Goal: Information Seeking & Learning: Check status

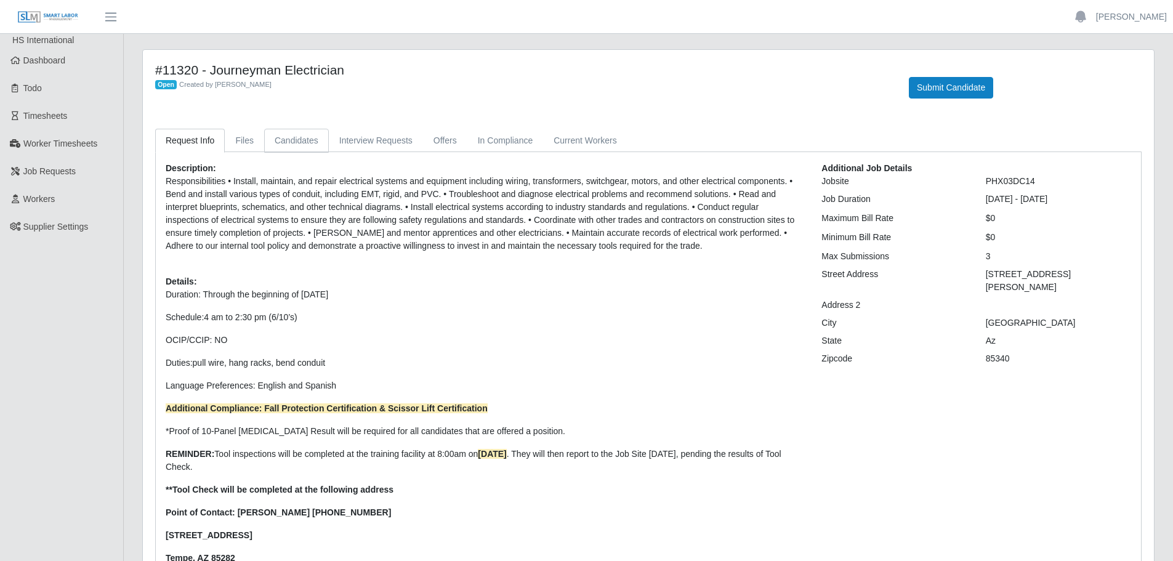
click at [304, 143] on link "Candidates" at bounding box center [296, 141] width 65 height 24
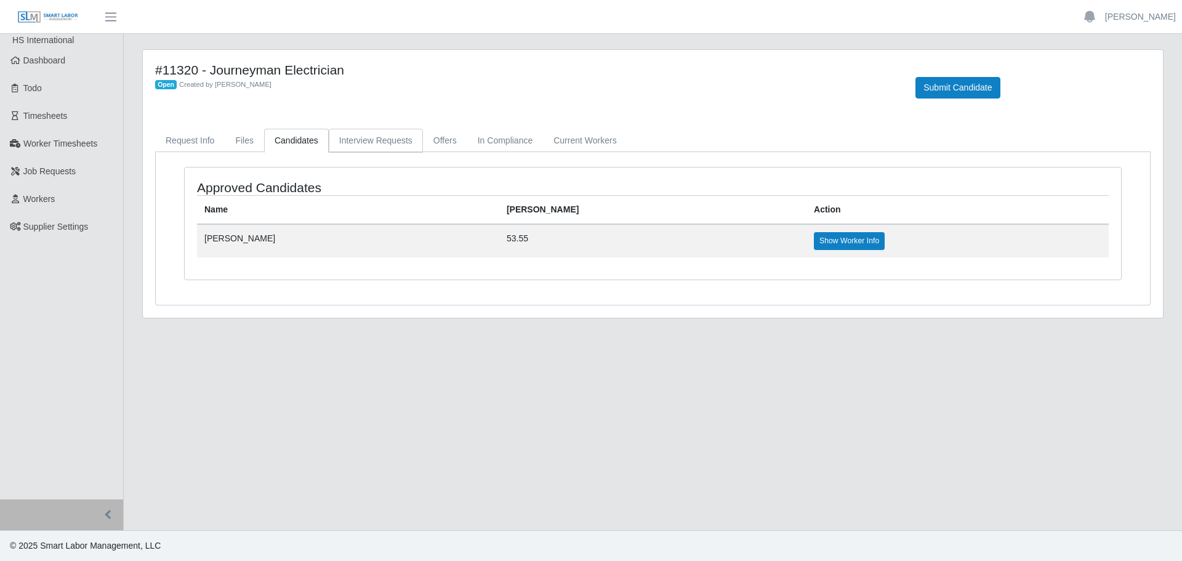
click at [406, 131] on link "Interview Requests" at bounding box center [376, 141] width 94 height 24
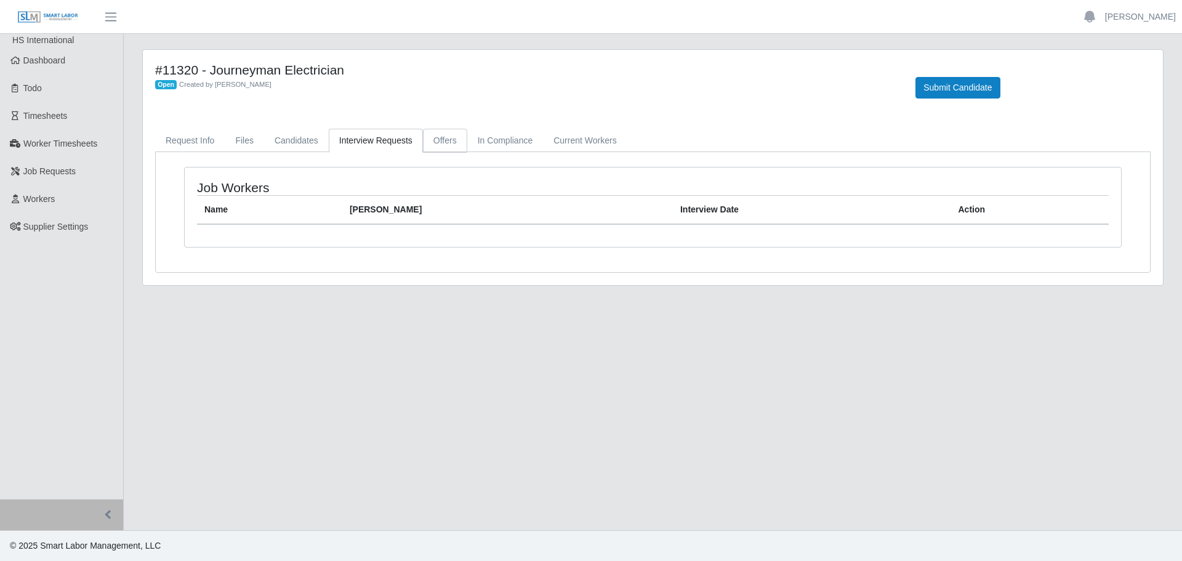
click at [439, 136] on link "Offers" at bounding box center [445, 141] width 44 height 24
click at [506, 154] on div "Workers with Offers Name [PERSON_NAME] Rate Action" at bounding box center [653, 212] width 994 height 120
click at [506, 139] on link "In Compliance" at bounding box center [505, 141] width 76 height 24
click at [555, 128] on div "#11320 - Journeyman Electrician Open Created by [PERSON_NAME] Submit Candidate …" at bounding box center [653, 167] width 1020 height 235
click at [557, 149] on link "Current Workers" at bounding box center [585, 141] width 84 height 24
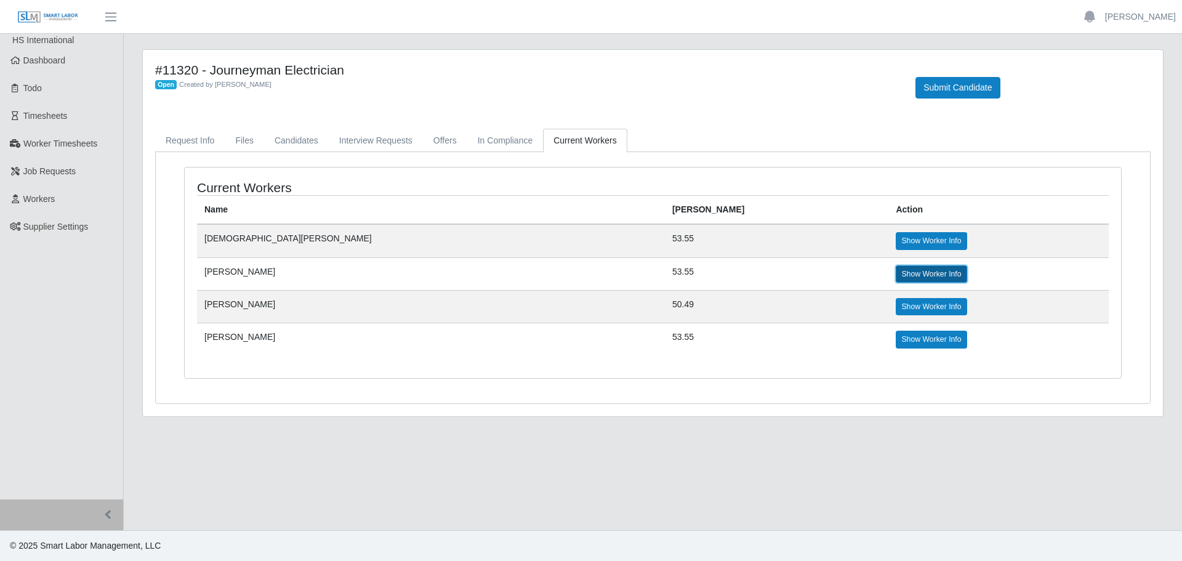
click at [896, 272] on link "Show Worker Info" at bounding box center [931, 273] width 71 height 17
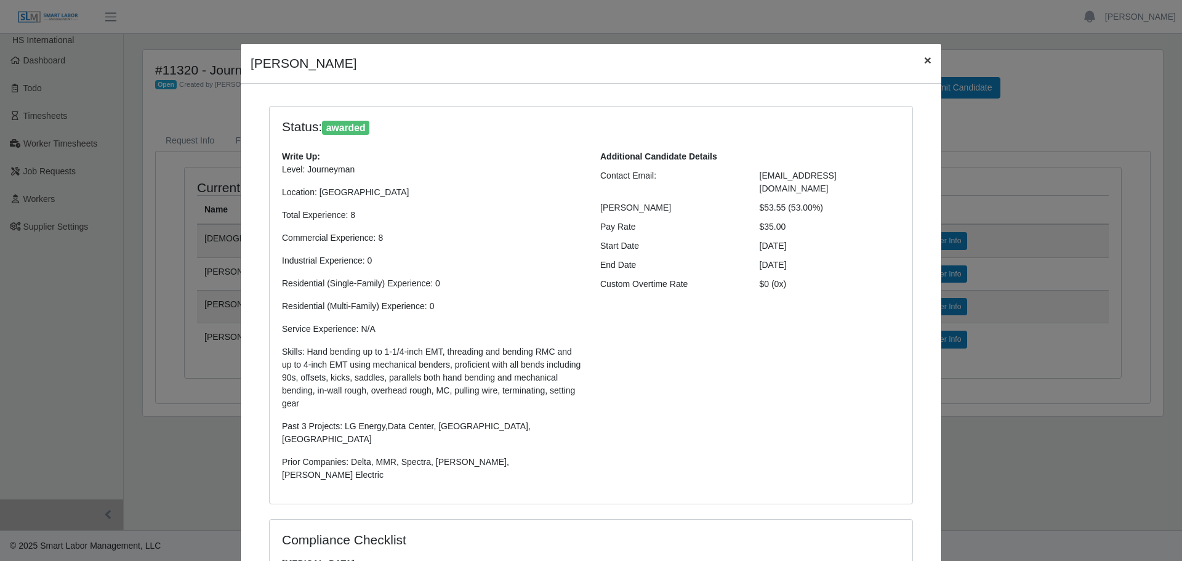
click at [924, 62] on span "×" at bounding box center [927, 60] width 7 height 14
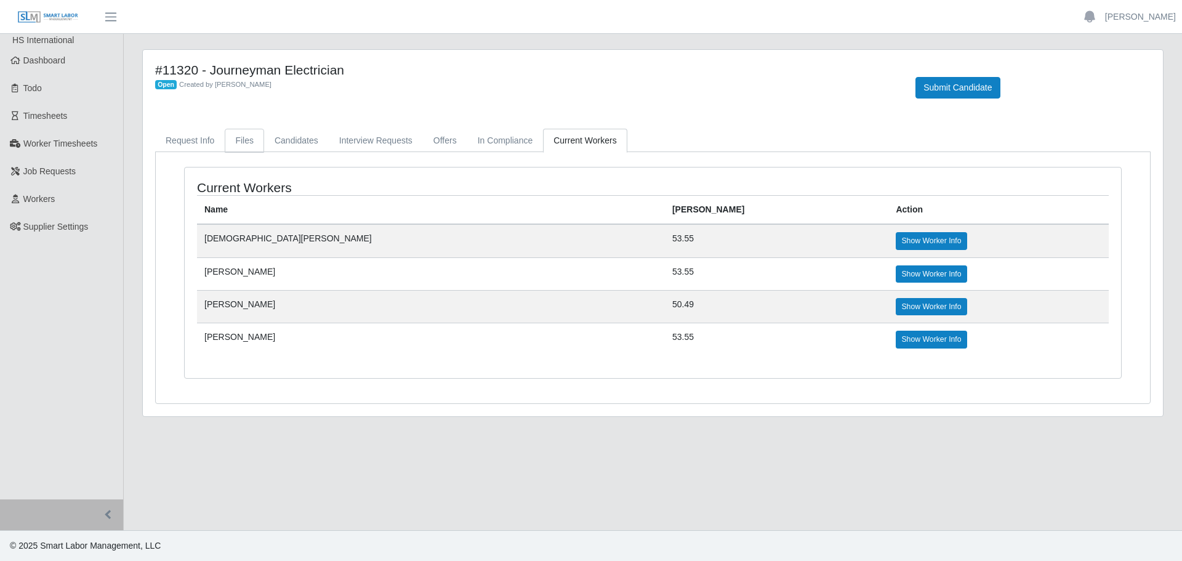
click at [246, 140] on link "Files" at bounding box center [244, 141] width 39 height 24
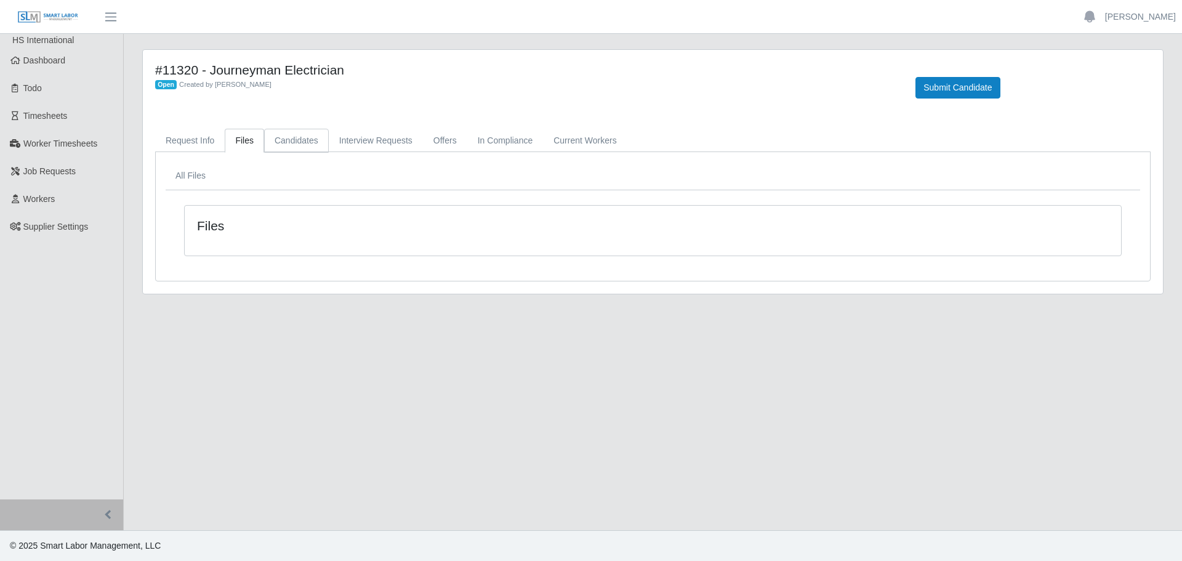
click at [301, 139] on link "Candidates" at bounding box center [296, 141] width 65 height 24
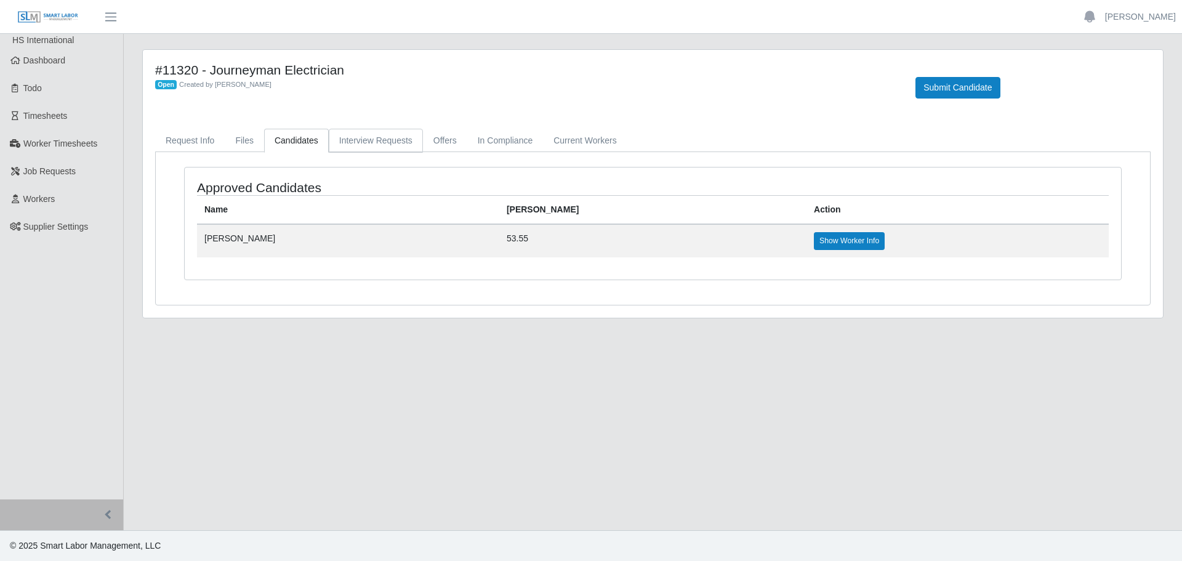
click at [380, 136] on link "Interview Requests" at bounding box center [376, 141] width 94 height 24
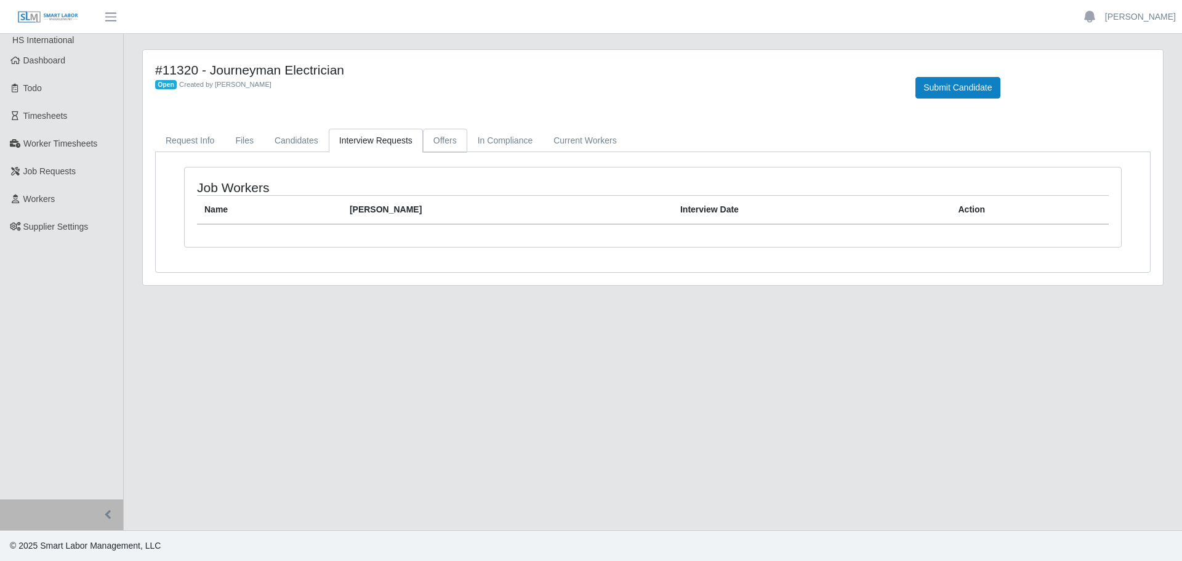
click at [427, 139] on link "Offers" at bounding box center [445, 141] width 44 height 24
click at [486, 132] on link "In Compliance" at bounding box center [505, 141] width 76 height 24
click at [566, 135] on link "Current Workers" at bounding box center [585, 141] width 84 height 24
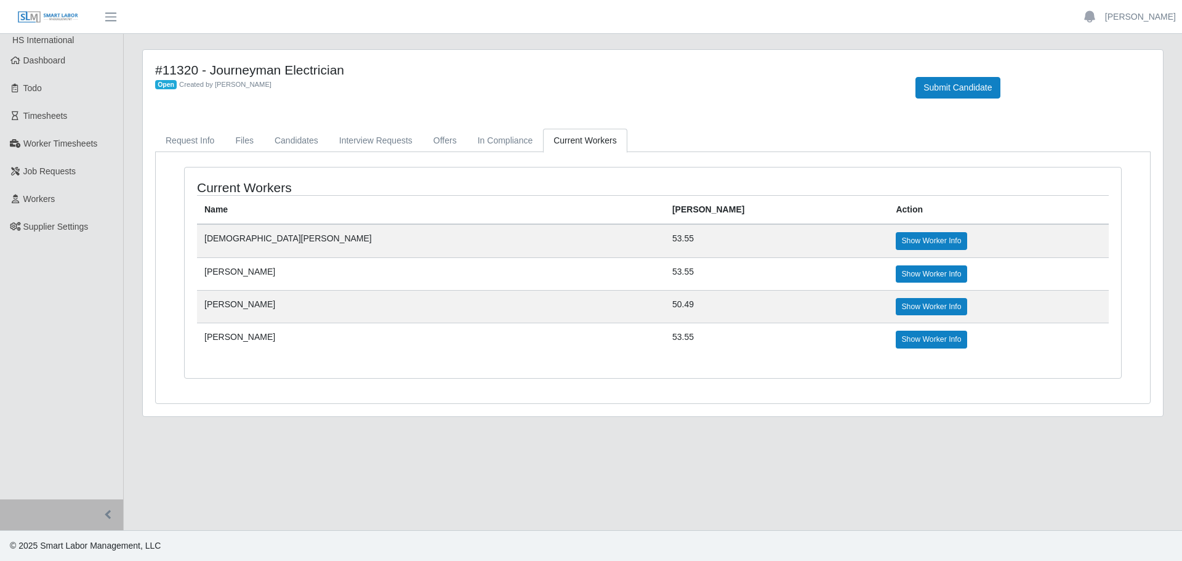
click at [606, 462] on main "#11320 - Journeyman Electrician Open Created by [PERSON_NAME] Submit Candidate …" at bounding box center [653, 282] width 1058 height 496
